Goal: Find contact information: Find contact information

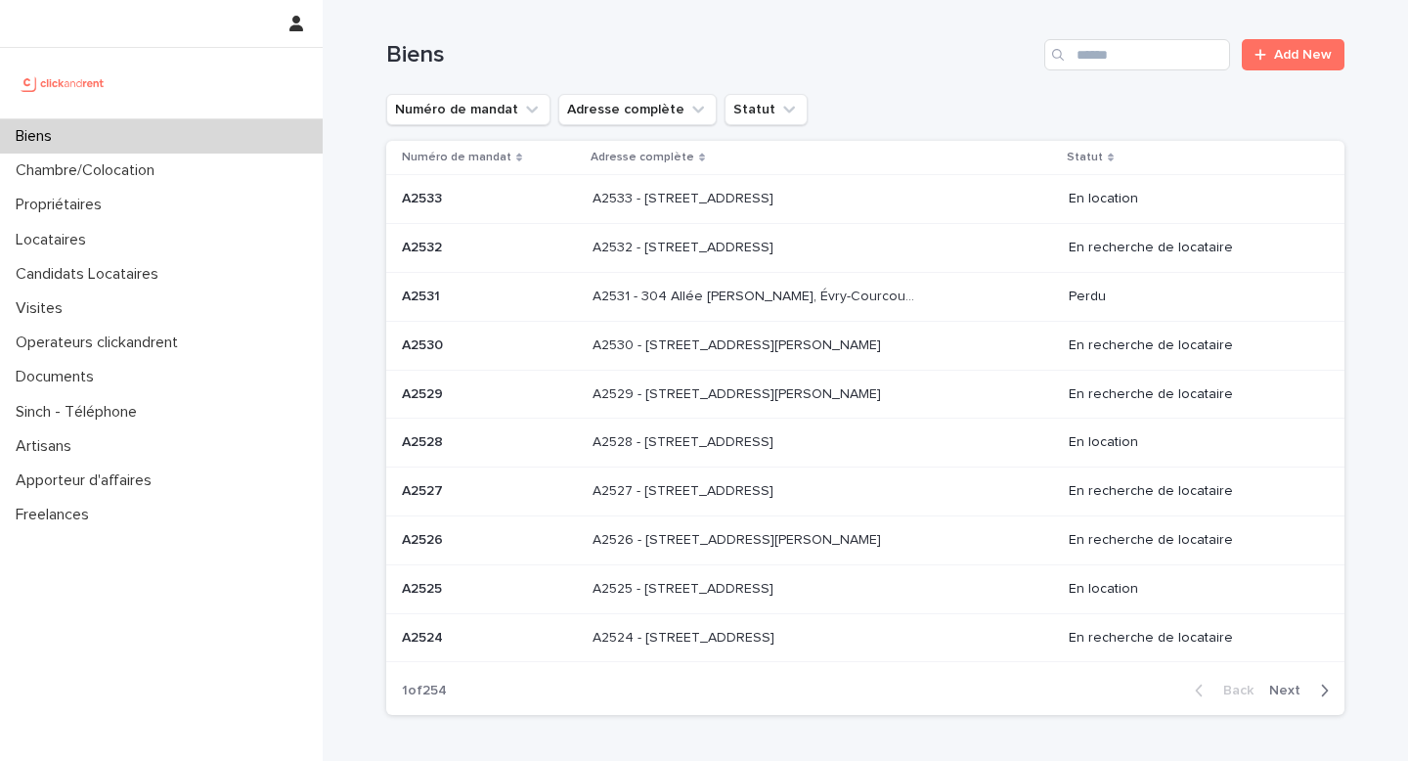
click at [1075, 51] on div "Search" at bounding box center [1059, 54] width 31 height 31
click at [1122, 67] on input "Search" at bounding box center [1137, 54] width 186 height 31
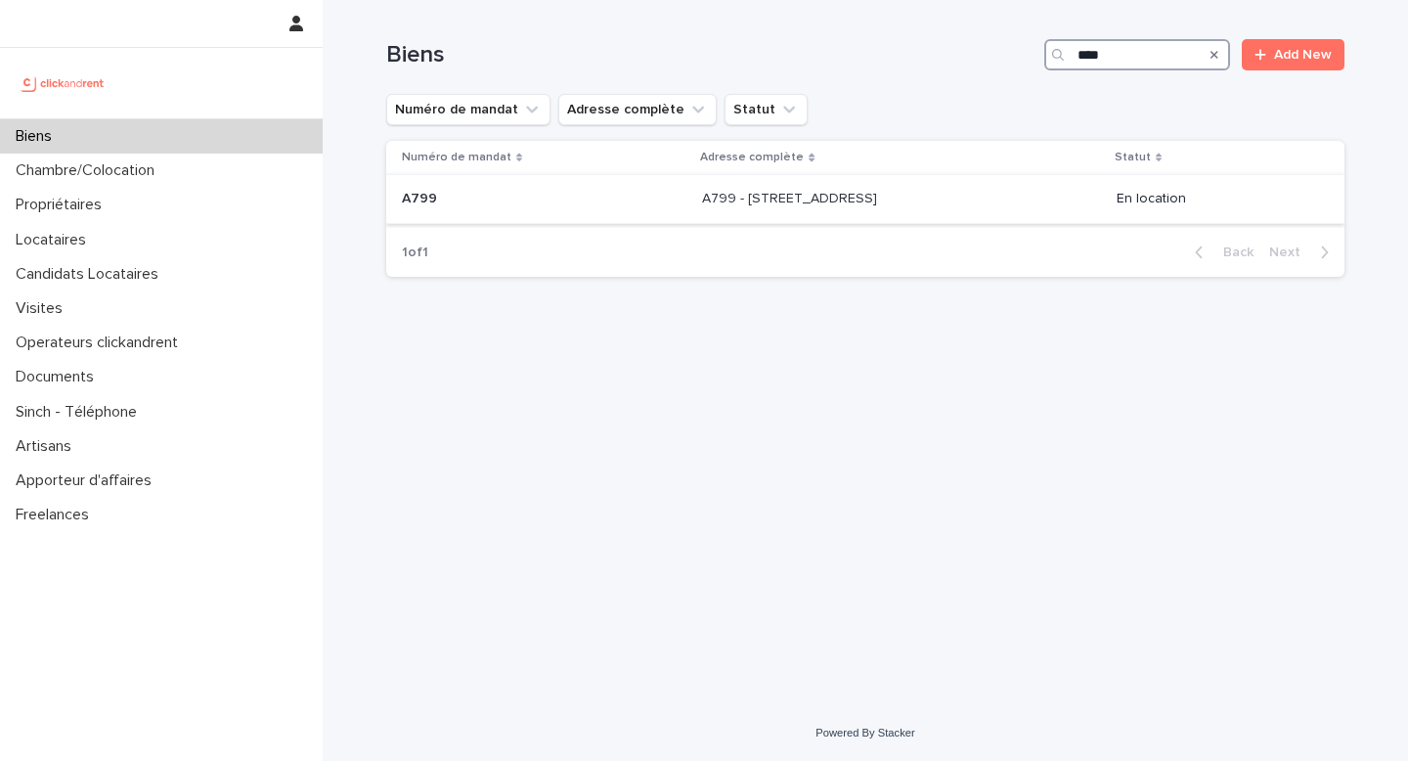
type input "****"
click at [857, 215] on div "A799 - [STREET_ADDRESS] - [STREET_ADDRESS]" at bounding box center [901, 199] width 398 height 32
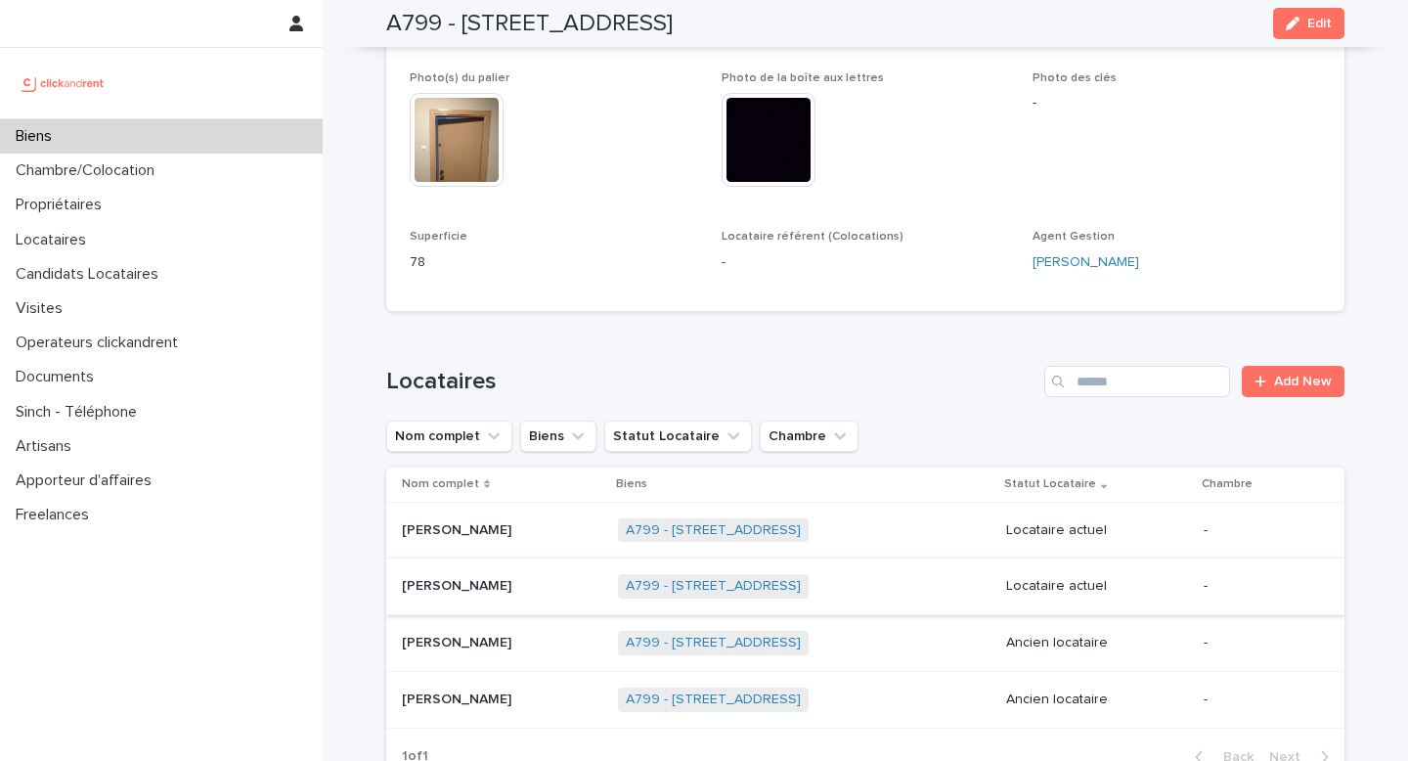
scroll to position [630, 0]
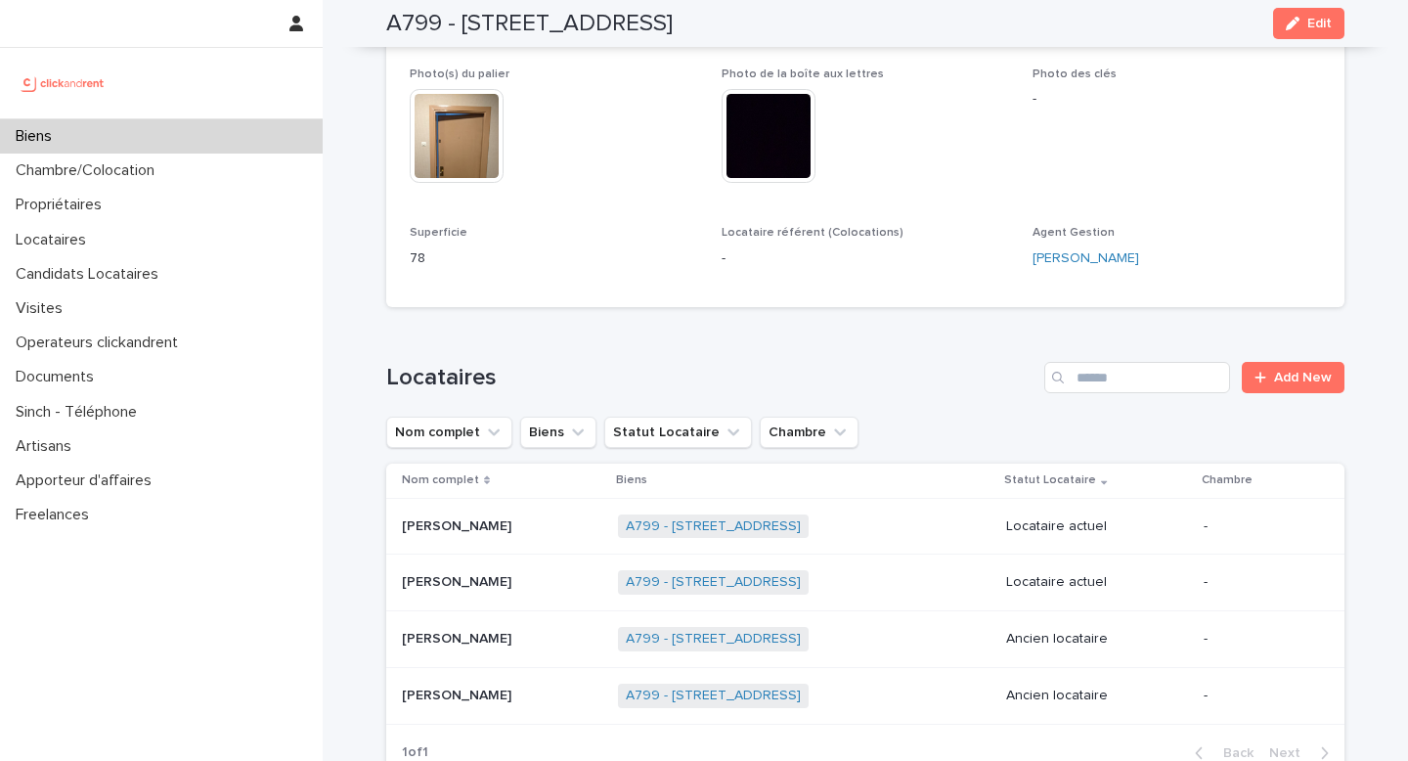
click at [476, 578] on p at bounding box center [502, 582] width 200 height 17
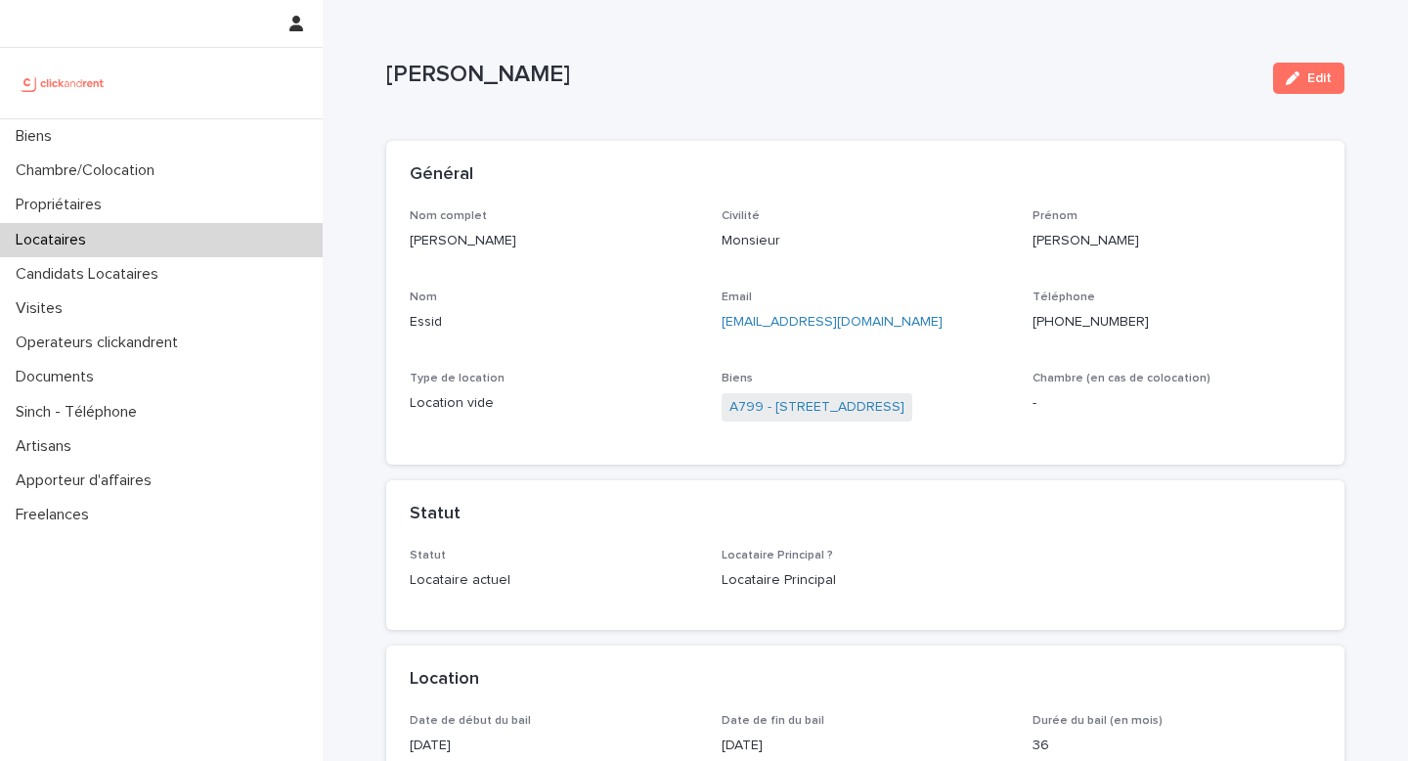
click at [1185, 308] on div "[PHONE_NUMBER]" at bounding box center [1177, 320] width 288 height 24
click at [1165, 309] on div "[PHONE_NUMBER]" at bounding box center [1177, 320] width 288 height 24
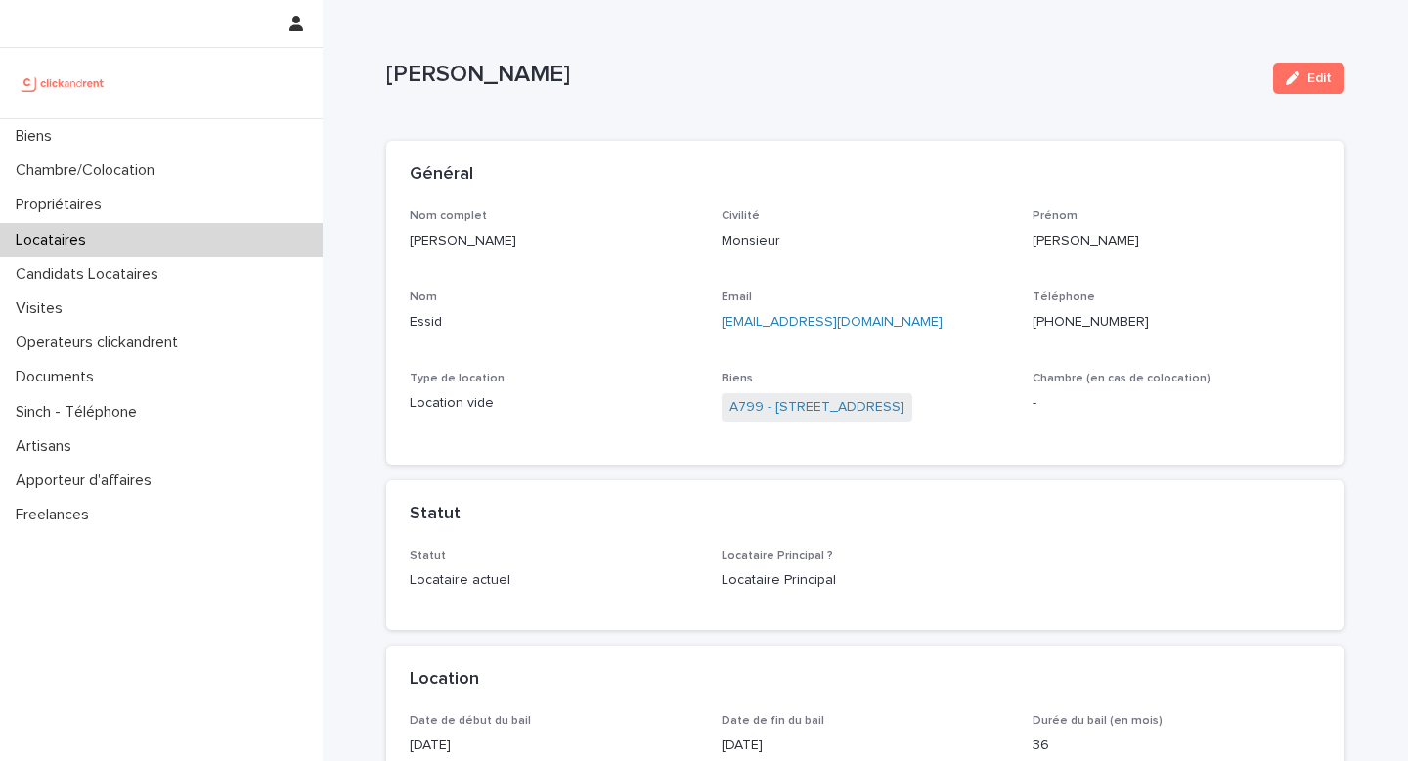
click at [1169, 330] on p "[PHONE_NUMBER]" at bounding box center [1177, 322] width 288 height 21
copy ringoverc2c-number-84e06f14122c "[PHONE_NUMBER]"
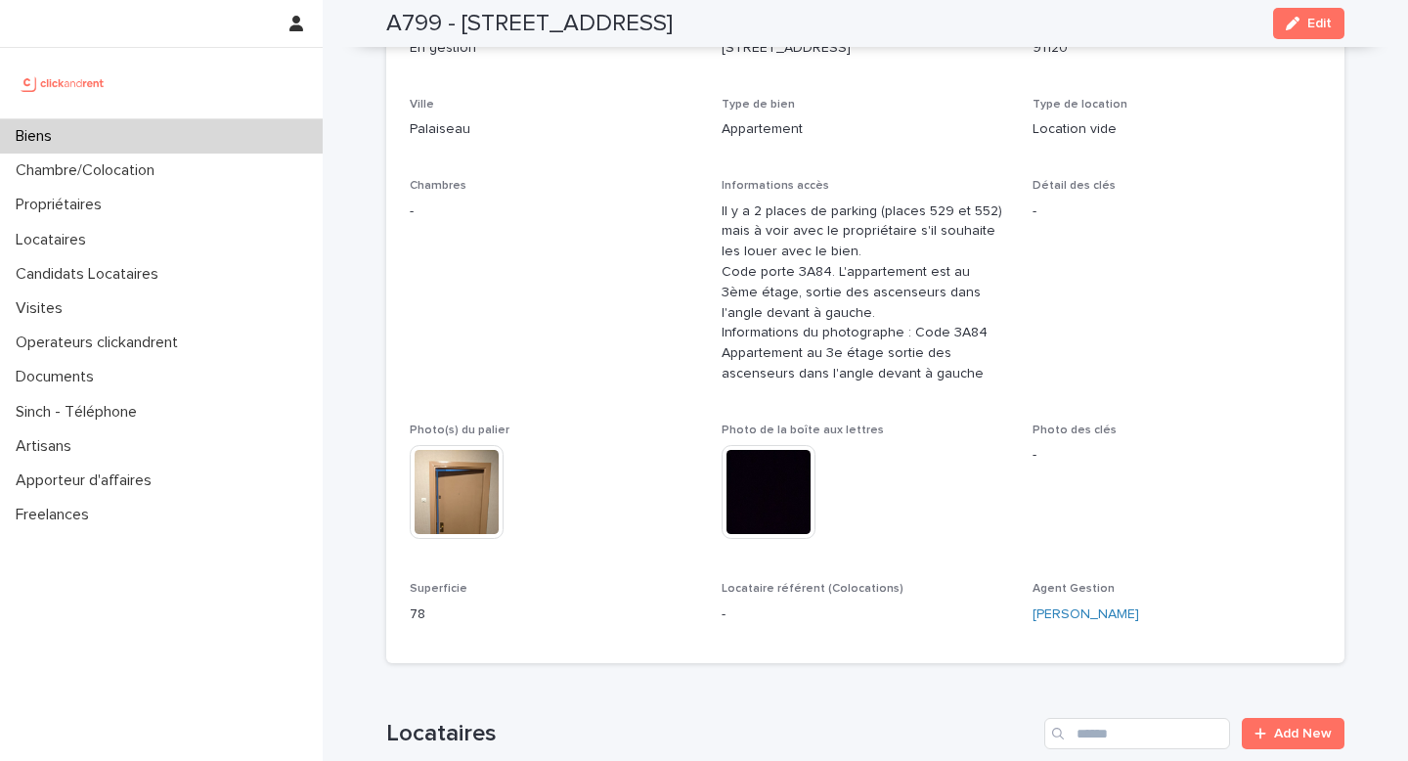
scroll to position [682, 0]
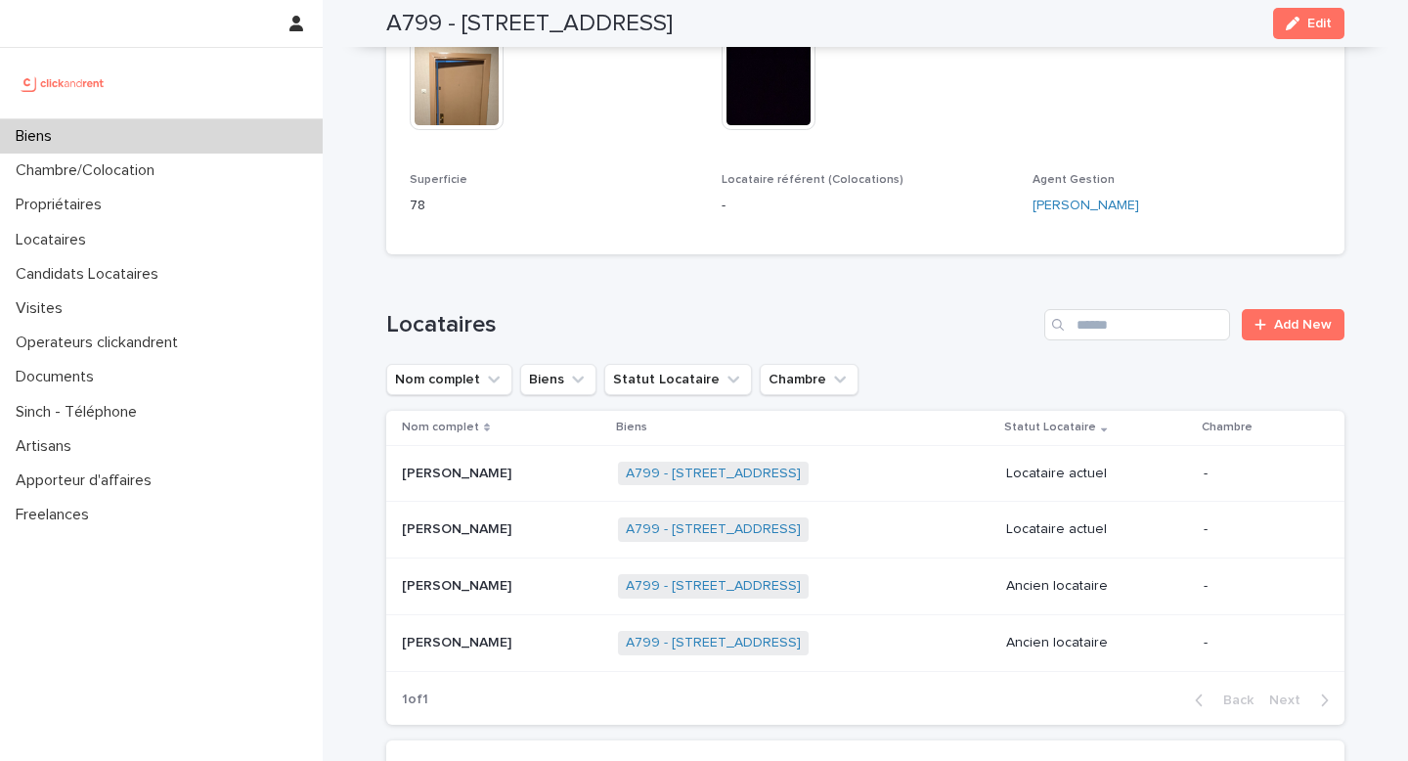
click at [1061, 483] on div "Locataire actuel" at bounding box center [1097, 474] width 182 height 32
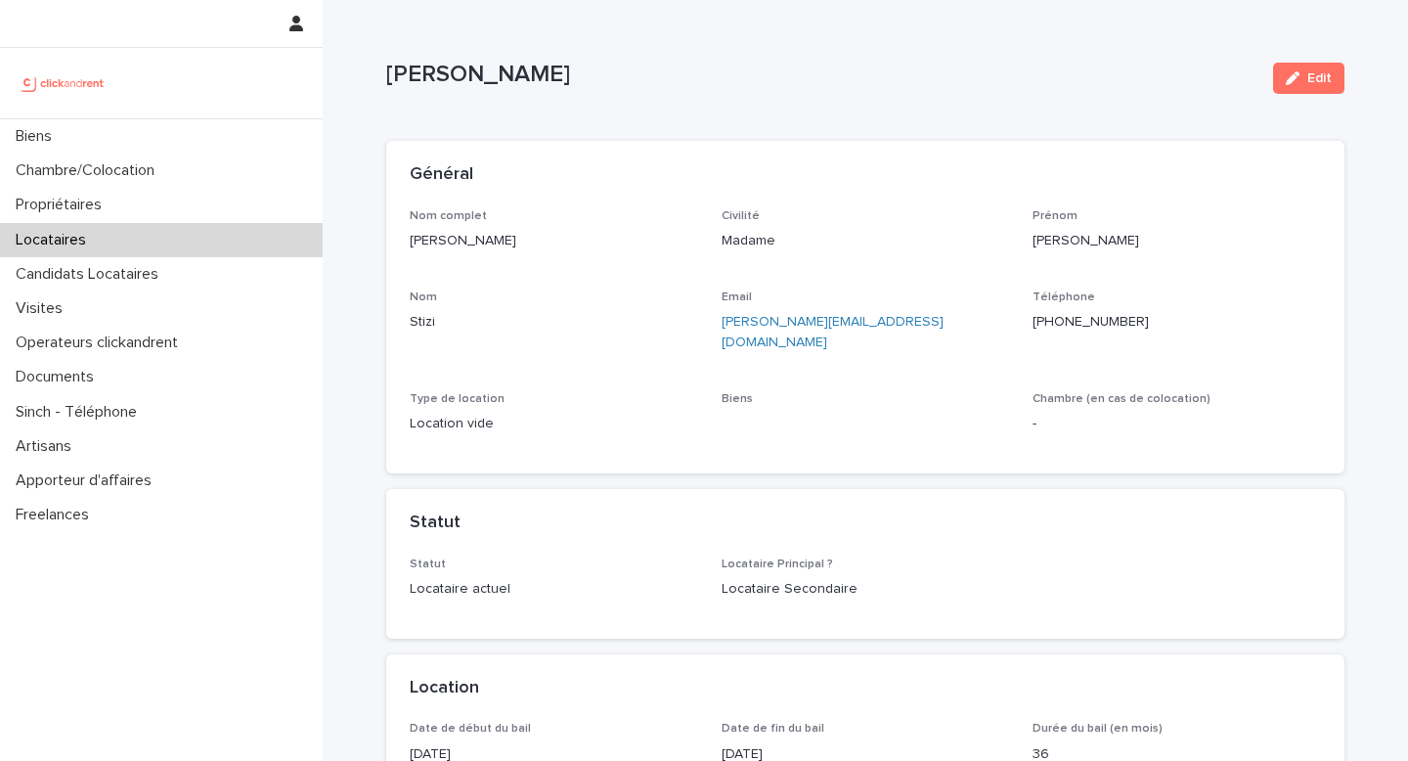
click at [1164, 327] on p "[PHONE_NUMBER]" at bounding box center [1177, 322] width 288 height 21
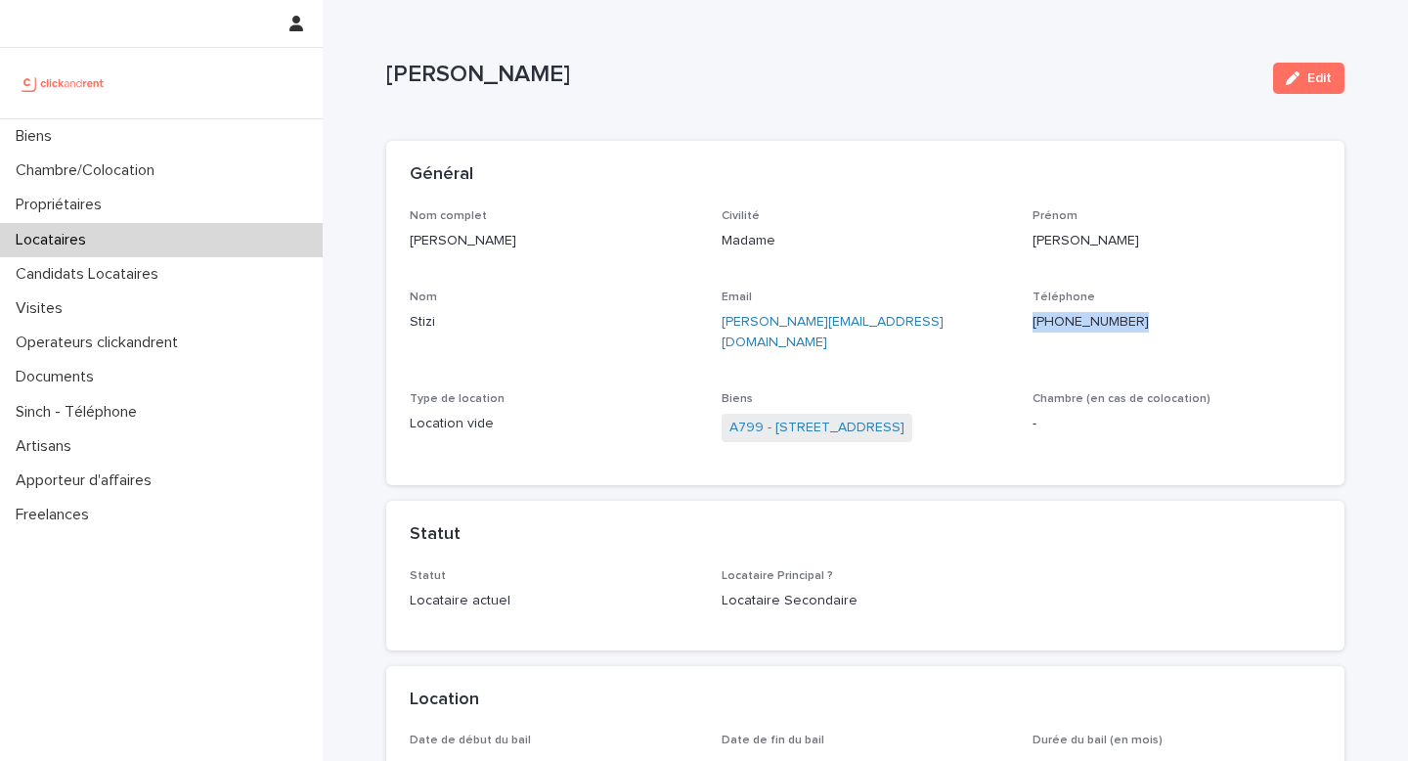
click at [1164, 327] on p "[PHONE_NUMBER]" at bounding box center [1177, 322] width 288 height 21
copy ringoverc2c-number-84e06f14122c "[PHONE_NUMBER]"
